Goal: Understand process/instructions: Learn how to perform a task or action

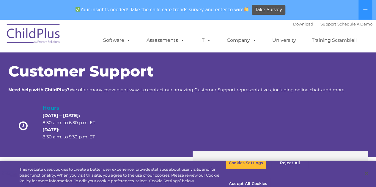
click at [7, 37] on img at bounding box center [33, 35] width 59 height 30
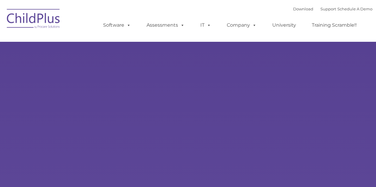
type input ""
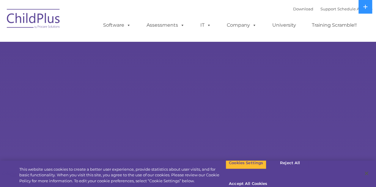
select select "MEDIUM"
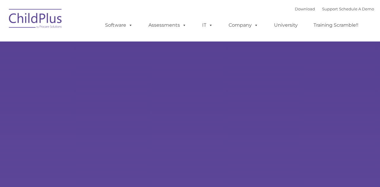
type input ""
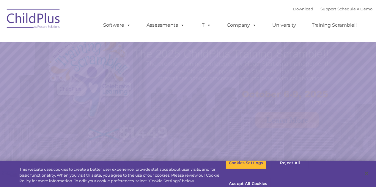
select select "MEDIUM"
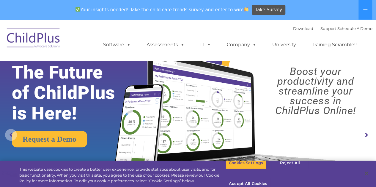
click at [12, 136] on rs-arrow at bounding box center [11, 135] width 12 height 12
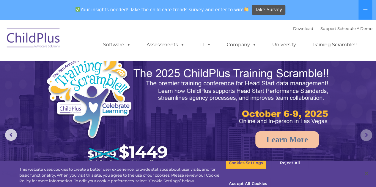
click at [367, 137] on rs-arrow at bounding box center [366, 136] width 12 height 12
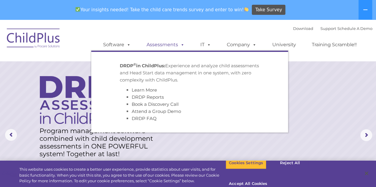
click at [170, 45] on link "Assessments" at bounding box center [166, 45] width 50 height 12
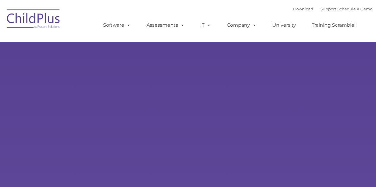
type input ""
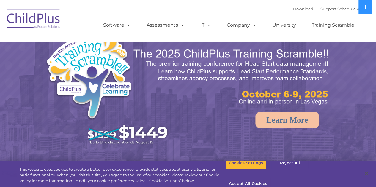
select select "MEDIUM"
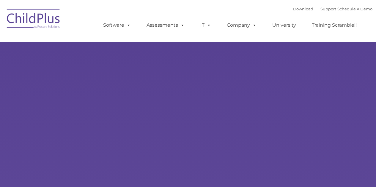
type input ""
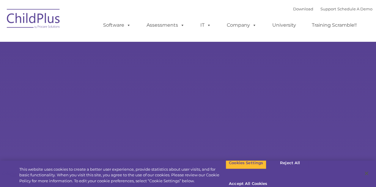
select select "MEDIUM"
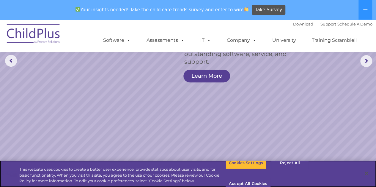
scroll to position [78, 0]
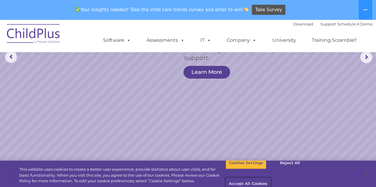
click at [270, 178] on button "Accept All Cookies" at bounding box center [247, 184] width 45 height 12
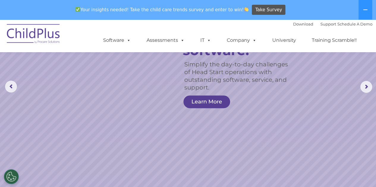
scroll to position [0, 0]
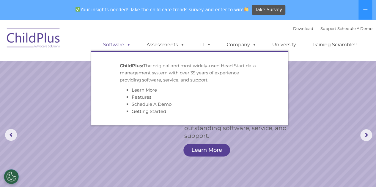
click at [123, 46] on link "Software" at bounding box center [117, 45] width 40 height 12
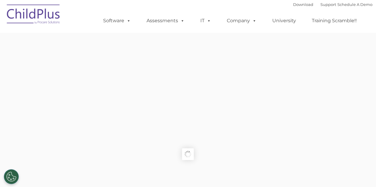
type input ""
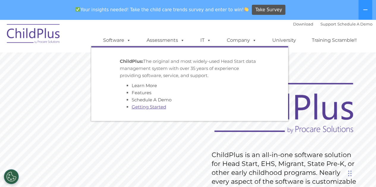
click at [144, 107] on link "Getting Started" at bounding box center [149, 107] width 34 height 6
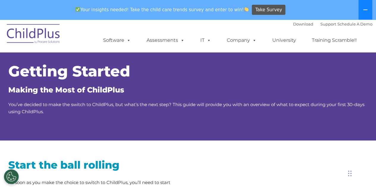
click at [366, 5] on button at bounding box center [365, 10] width 14 height 20
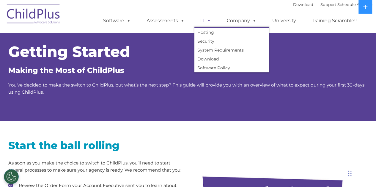
click at [204, 20] on link "IT" at bounding box center [205, 21] width 23 height 12
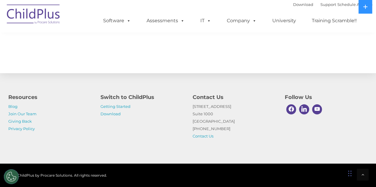
scroll to position [966, 0]
